Goal: Check status: Check status

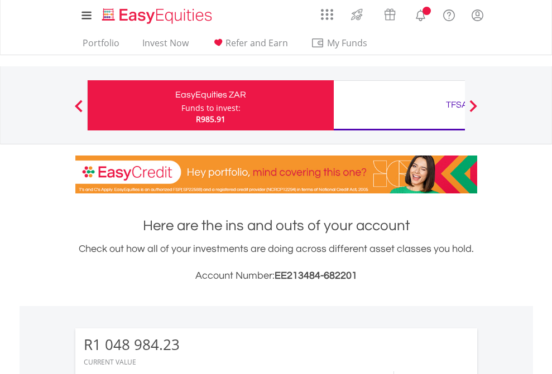
scroll to position [107, 175]
click at [181, 105] on div "Funds to invest:" at bounding box center [210, 108] width 59 height 11
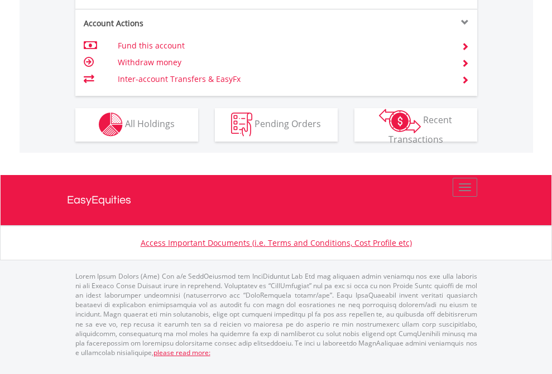
scroll to position [1137, 0]
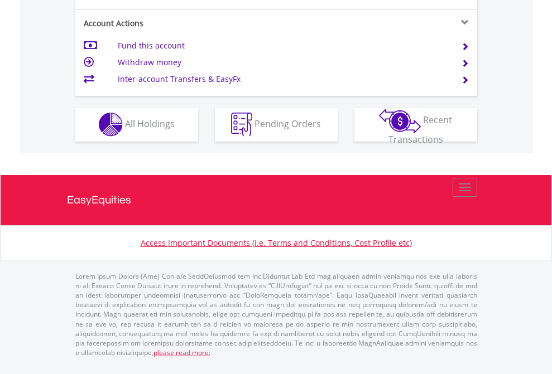
scroll to position [1044, 0]
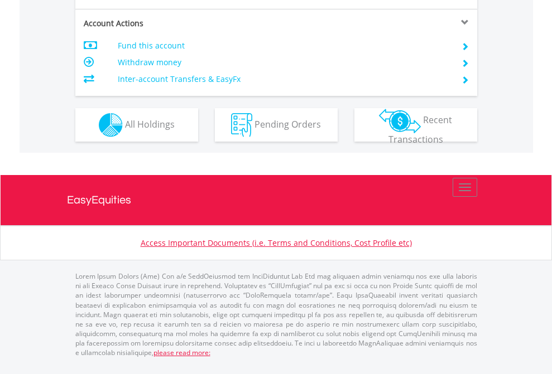
scroll to position [1047, 0]
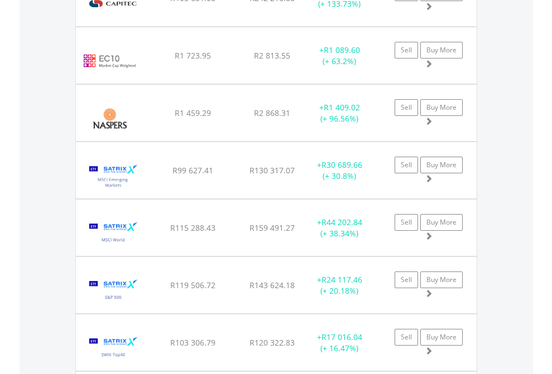
scroll to position [1331, 0]
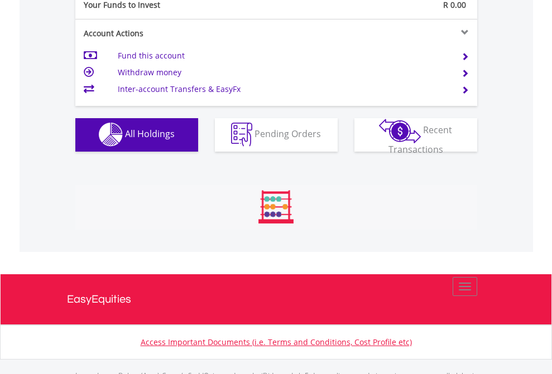
scroll to position [1105, 0]
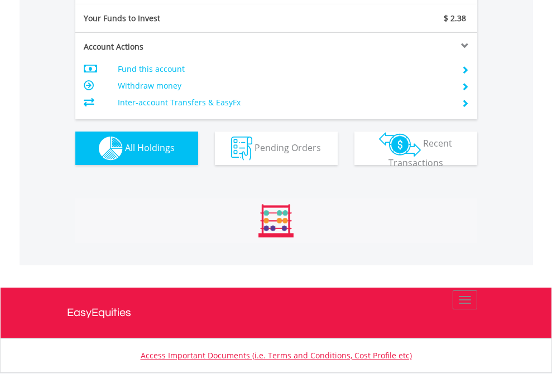
scroll to position [1241, 0]
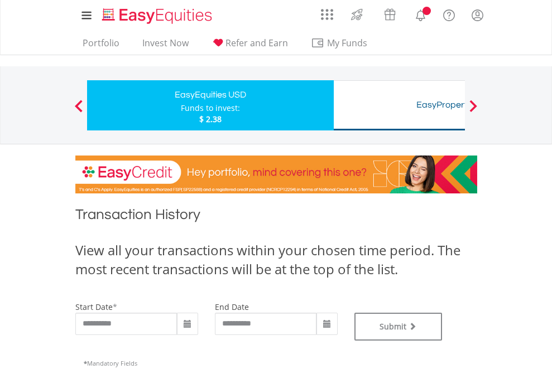
type input "**********"
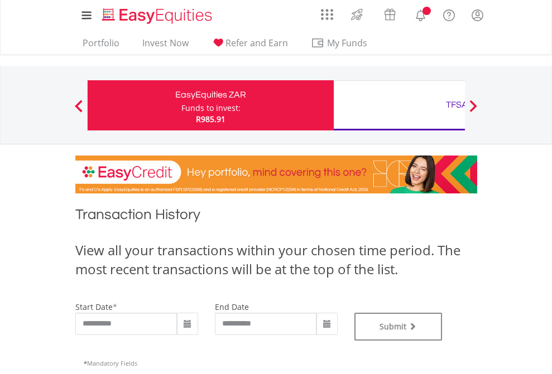
click at [399, 105] on div "TFSA" at bounding box center [456, 105] width 233 height 16
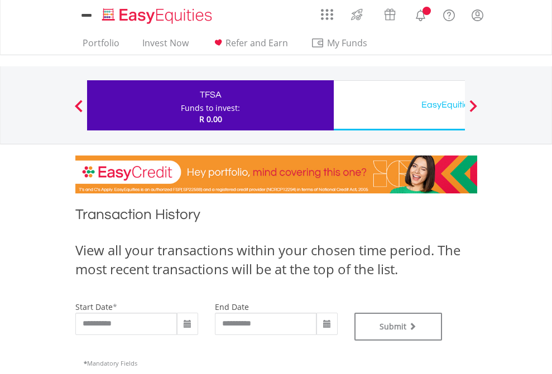
type input "**********"
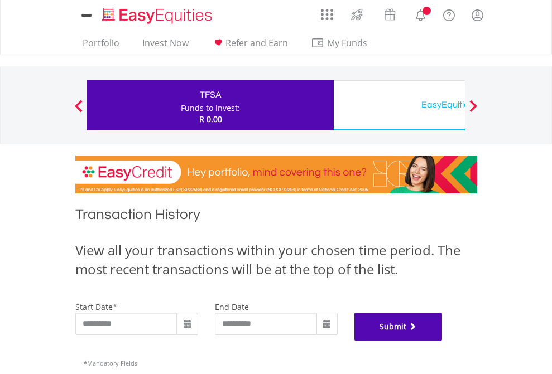
click at [443, 341] on button "Submit" at bounding box center [398, 327] width 88 height 28
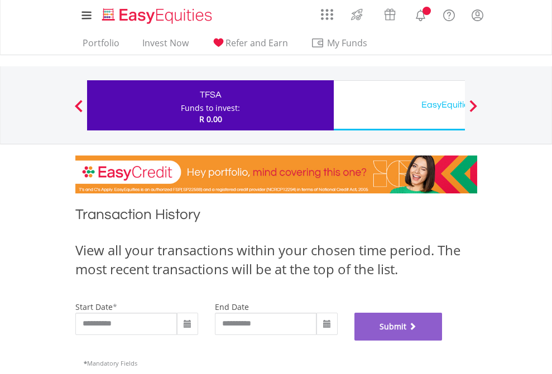
scroll to position [453, 0]
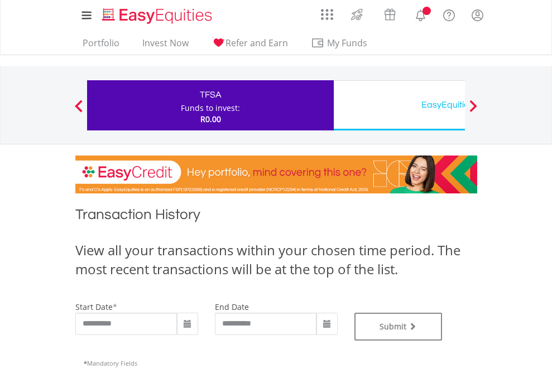
click at [399, 105] on div "EasyEquities USD" at bounding box center [456, 105] width 233 height 16
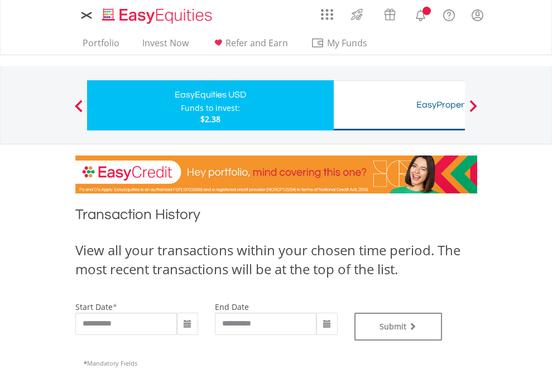
type input "**********"
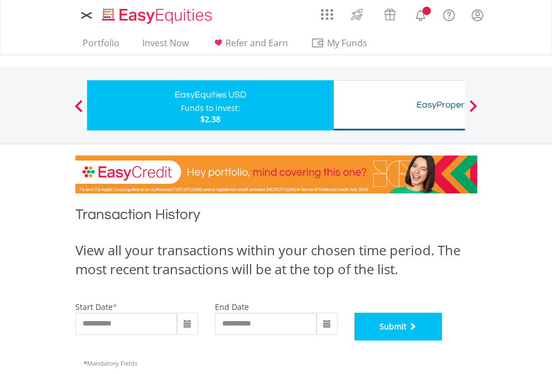
click at [443, 341] on button "Submit" at bounding box center [398, 327] width 88 height 28
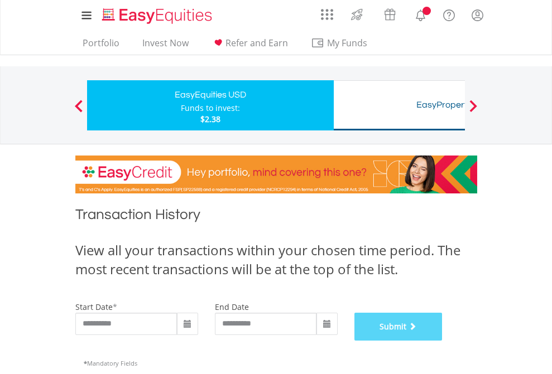
scroll to position [453, 0]
